Goal: Information Seeking & Learning: Compare options

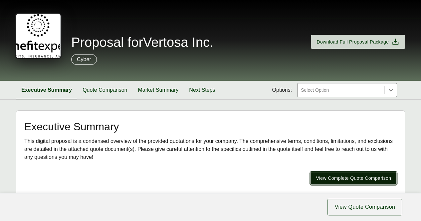
click at [351, 175] on span "View Complete Quote Comparison" at bounding box center [353, 178] width 75 height 7
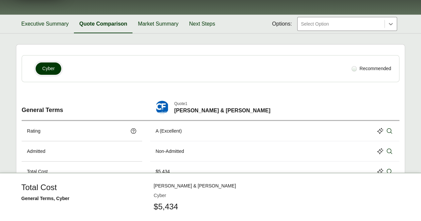
scroll to position [72, 0]
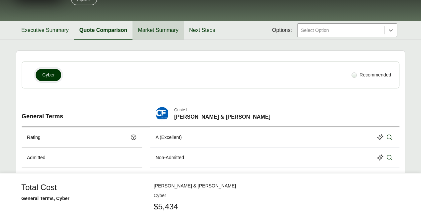
click at [155, 30] on button "Market Summary" at bounding box center [157, 30] width 51 height 19
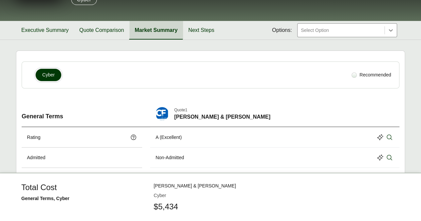
scroll to position [60, 0]
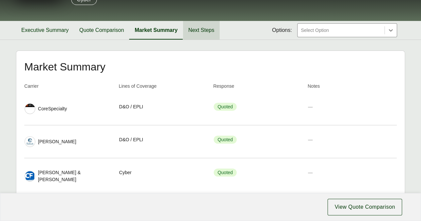
click at [189, 31] on button "Next Steps" at bounding box center [201, 30] width 37 height 19
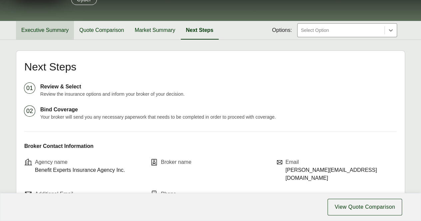
click at [32, 24] on button "Executive Summary" at bounding box center [45, 30] width 58 height 19
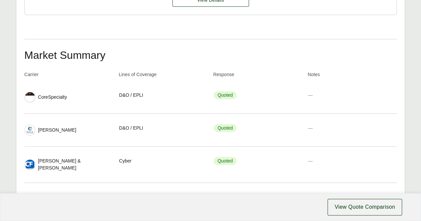
scroll to position [477, 0]
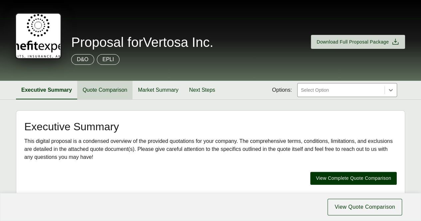
click at [104, 91] on button "Quote Comparison" at bounding box center [104, 90] width 55 height 19
click at [125, 89] on button "Quote Comparison" at bounding box center [104, 90] width 55 height 19
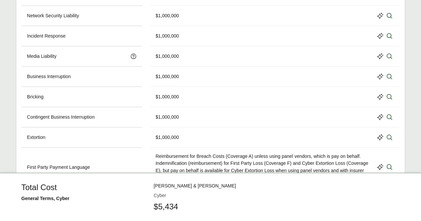
scroll to position [461, 0]
